Goal: Check status

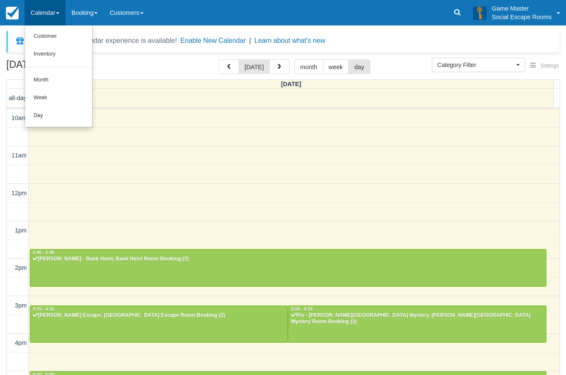
select select
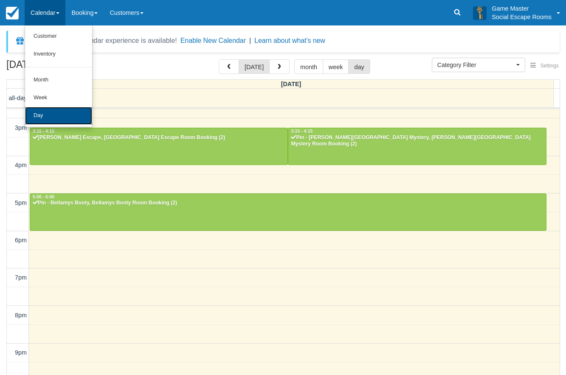
click at [45, 114] on link "Day" at bounding box center [58, 116] width 67 height 18
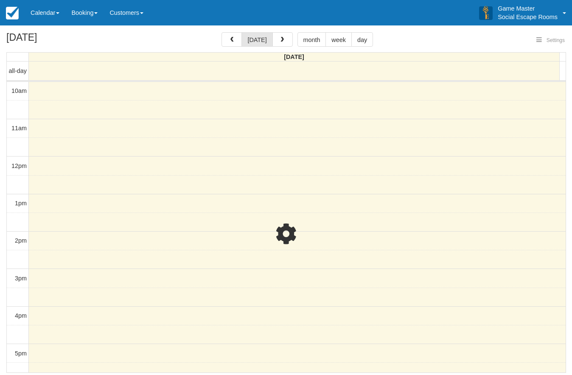
select select
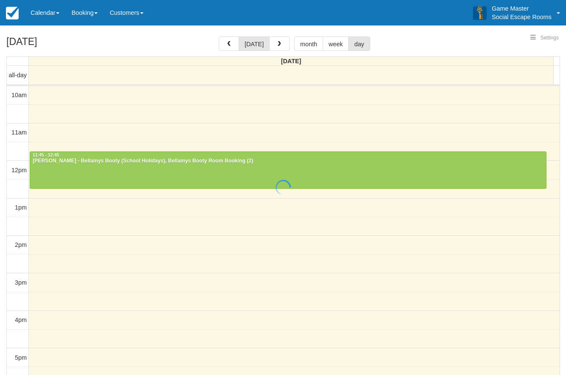
select select
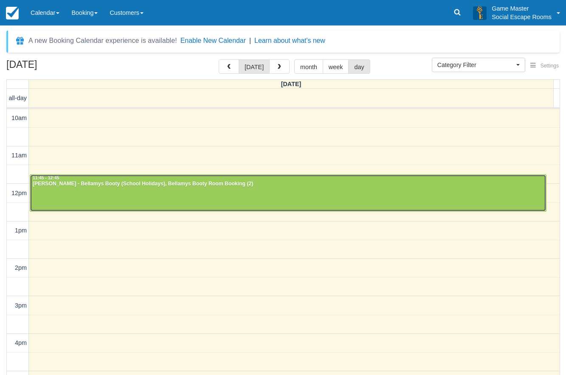
click at [213, 197] on div at bounding box center [288, 193] width 516 height 37
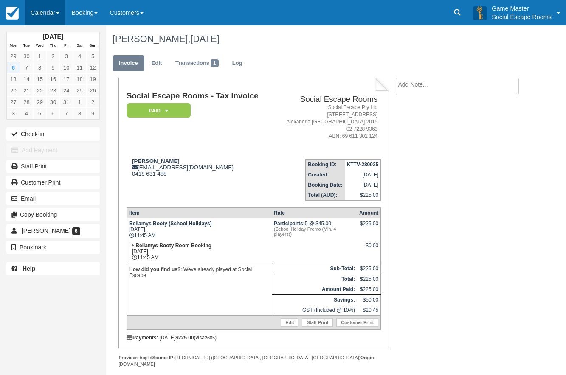
click at [54, 8] on link "Calendar" at bounding box center [45, 12] width 41 height 25
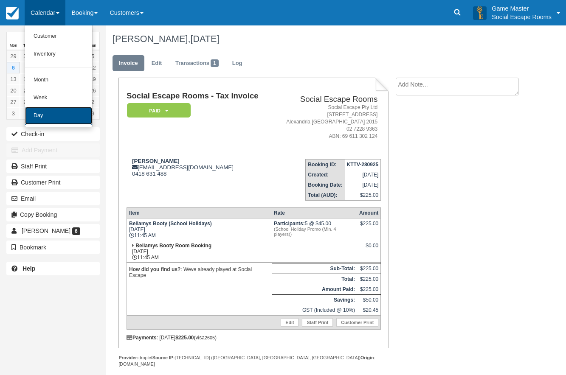
click at [53, 110] on link "Day" at bounding box center [58, 116] width 67 height 18
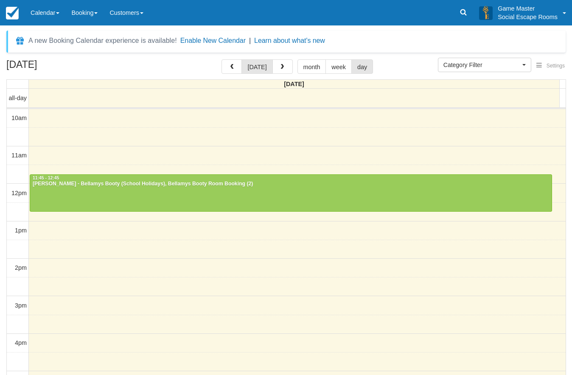
select select
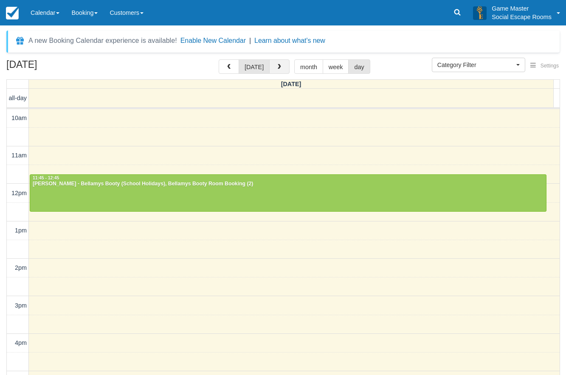
click at [276, 61] on button "button" at bounding box center [279, 66] width 20 height 14
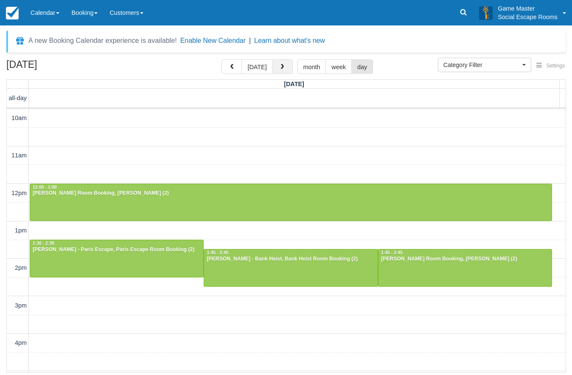
click at [276, 61] on button "button" at bounding box center [283, 66] width 20 height 14
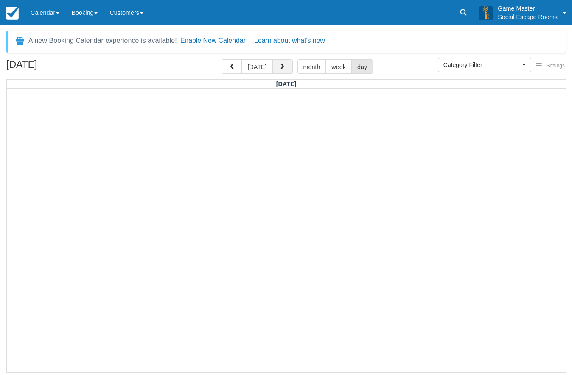
click at [274, 64] on button "button" at bounding box center [283, 66] width 20 height 14
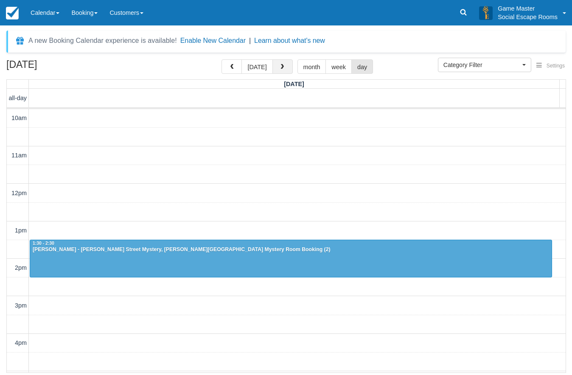
click at [279, 67] on span "button" at bounding box center [282, 67] width 6 height 6
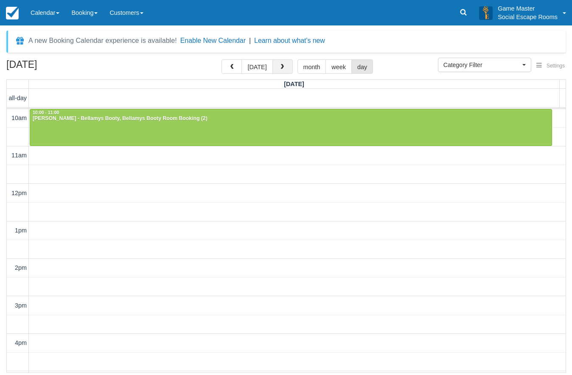
click at [279, 67] on span "button" at bounding box center [282, 67] width 6 height 6
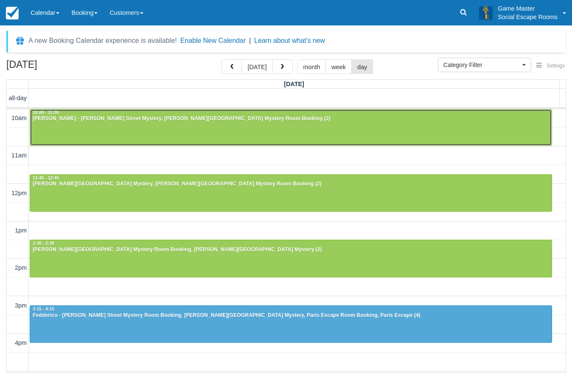
click at [107, 122] on div "Daniel Nguyen - Baker Street Mystery, Baker Street Mystery Room Booking (2)" at bounding box center [290, 118] width 517 height 7
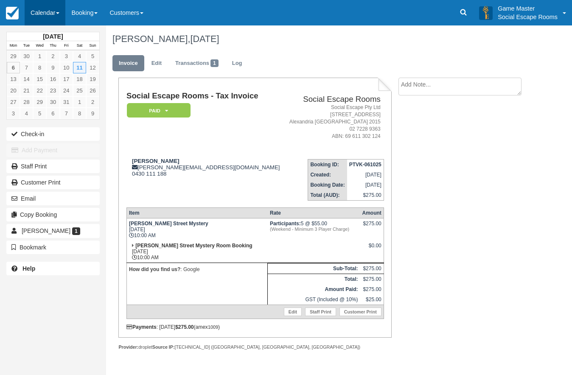
click at [45, 15] on link "Calendar" at bounding box center [45, 12] width 41 height 25
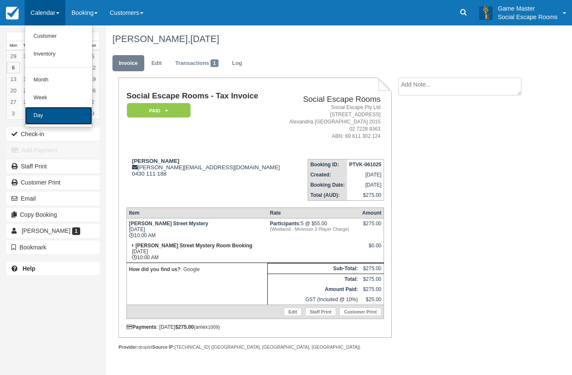
click at [38, 117] on link "Day" at bounding box center [58, 116] width 67 height 18
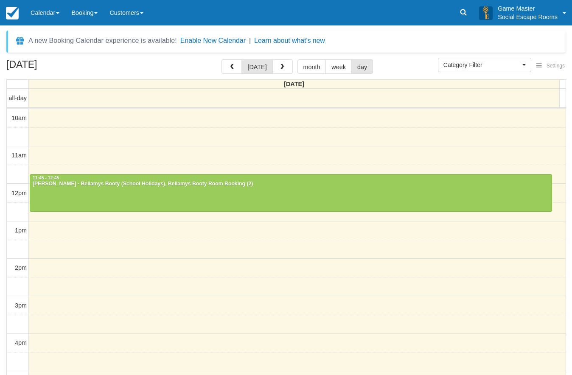
select select
